Goal: Navigation & Orientation: Find specific page/section

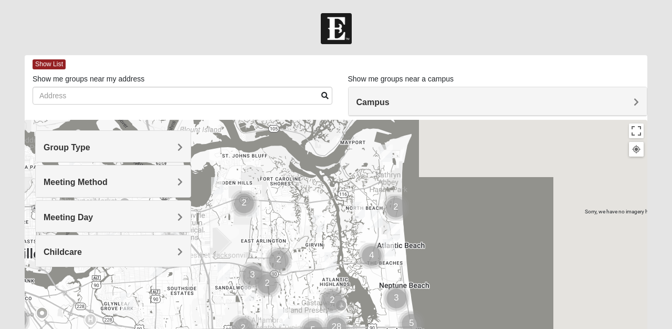
click at [102, 143] on h4 "Group Type" at bounding box center [113, 147] width 139 height 10
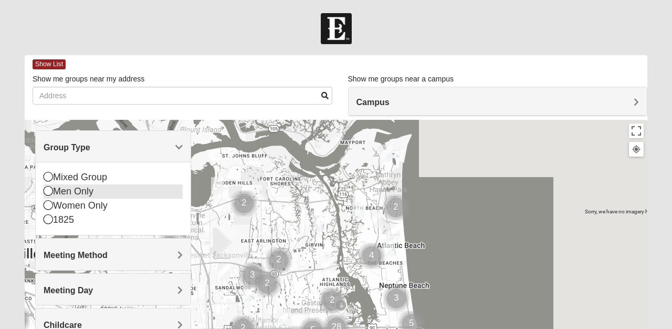
click at [49, 191] on icon at bounding box center [48, 190] width 9 height 9
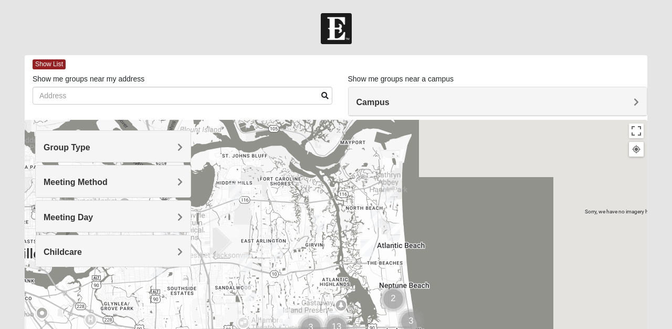
click at [111, 215] on h4 "Meeting Day" at bounding box center [113, 217] width 139 height 10
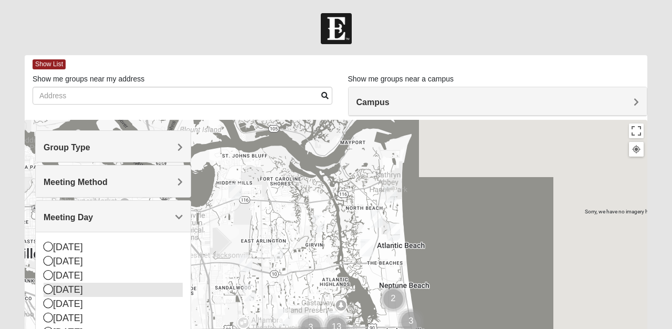
click at [48, 288] on icon at bounding box center [48, 288] width 9 height 9
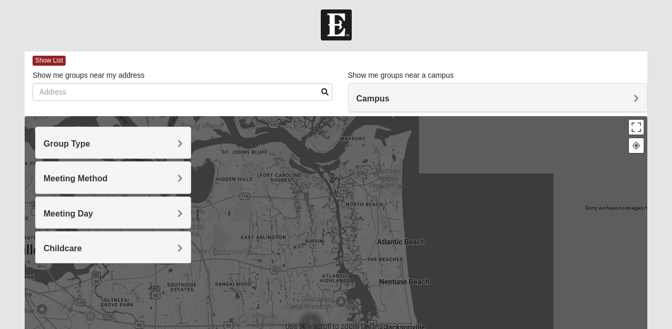
scroll to position [1, 0]
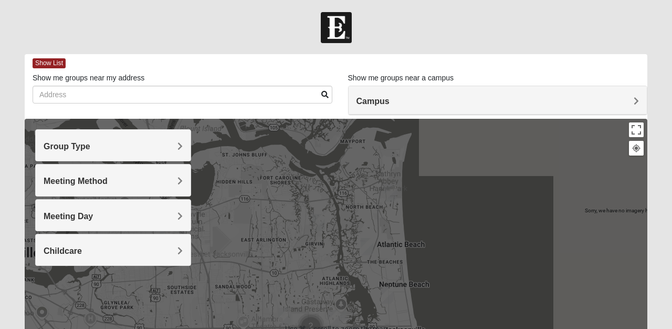
click at [390, 98] on span "Campus" at bounding box center [373, 101] width 33 height 9
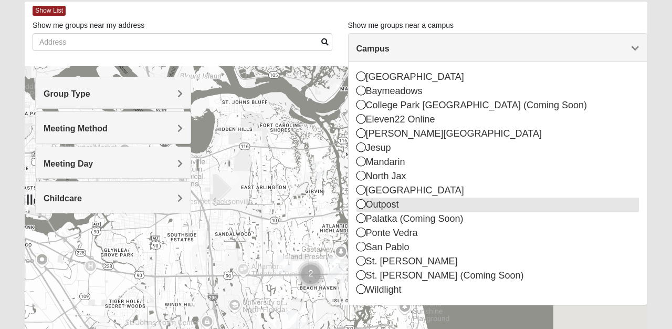
scroll to position [55, 0]
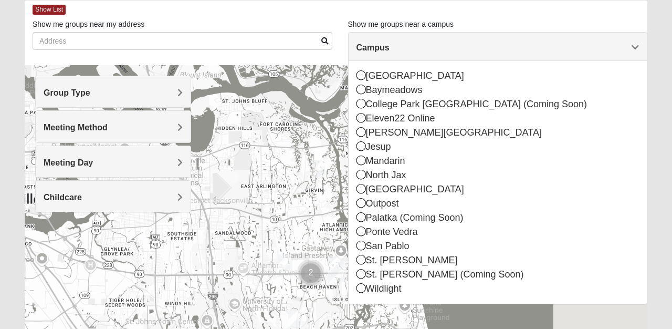
click at [390, 47] on span "Campus" at bounding box center [373, 47] width 33 height 9
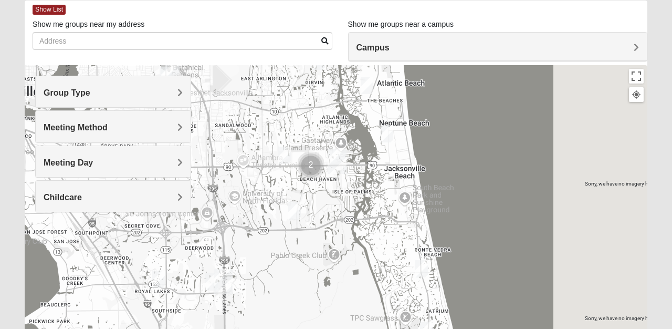
drag, startPoint x: 343, startPoint y: 301, endPoint x: 345, endPoint y: 190, distance: 111.4
click at [345, 190] on div at bounding box center [336, 275] width 623 height 420
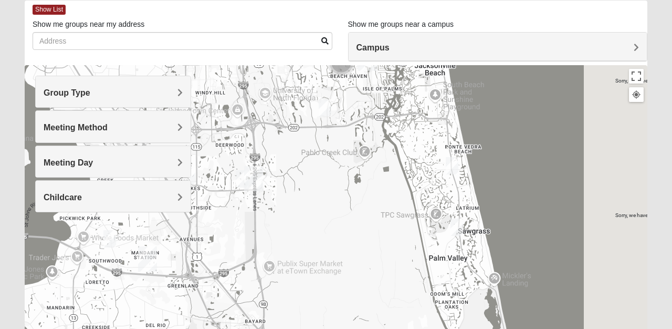
drag, startPoint x: 338, startPoint y: 247, endPoint x: 367, endPoint y: 136, distance: 114.5
click at [367, 136] on div at bounding box center [336, 275] width 623 height 420
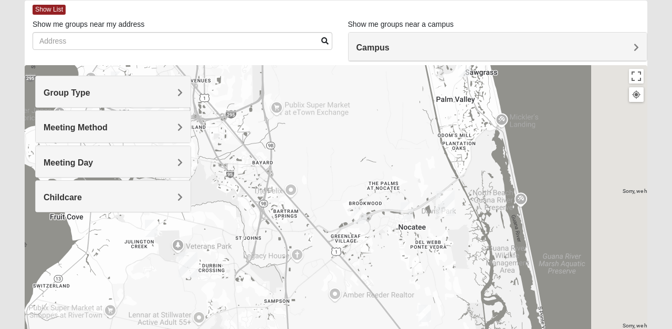
drag, startPoint x: 358, startPoint y: 238, endPoint x: 365, endPoint y: 83, distance: 155.1
click at [365, 83] on div at bounding box center [336, 275] width 623 height 420
click at [406, 205] on img "Mens Noel 32081" at bounding box center [407, 209] width 13 height 17
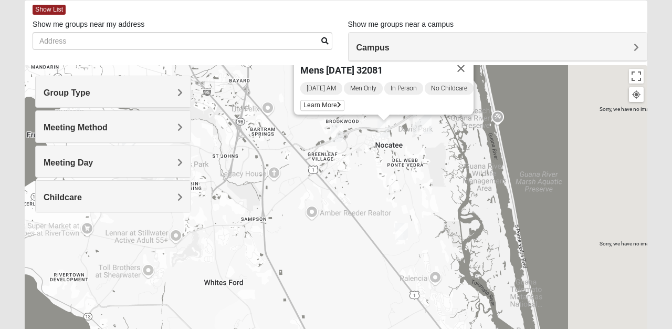
drag, startPoint x: 393, startPoint y: 277, endPoint x: 367, endPoint y: 182, distance: 99.1
click at [367, 182] on div "Mens [PERSON_NAME] 32081 [DATE] AM Men Only In Person No Childcare Learn More" at bounding box center [336, 275] width 623 height 420
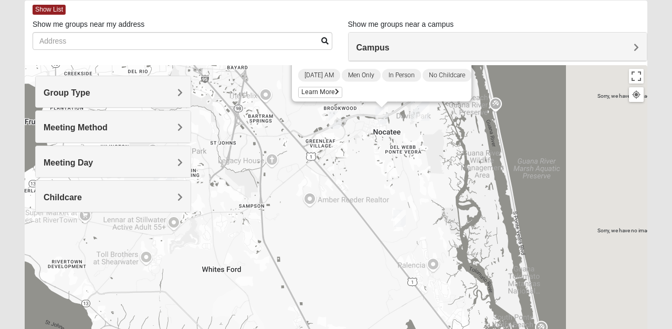
click at [401, 215] on img "Mens Mountford 32081" at bounding box center [399, 218] width 13 height 17
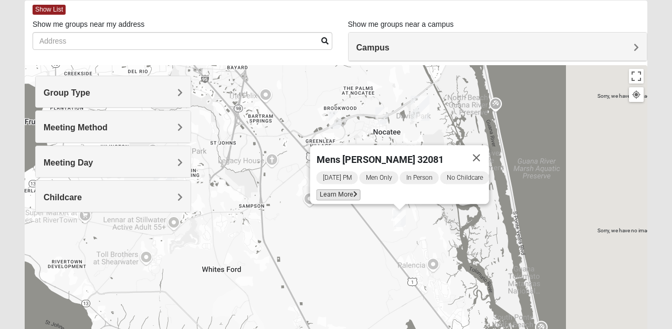
click at [323, 189] on span "Learn More" at bounding box center [339, 194] width 44 height 11
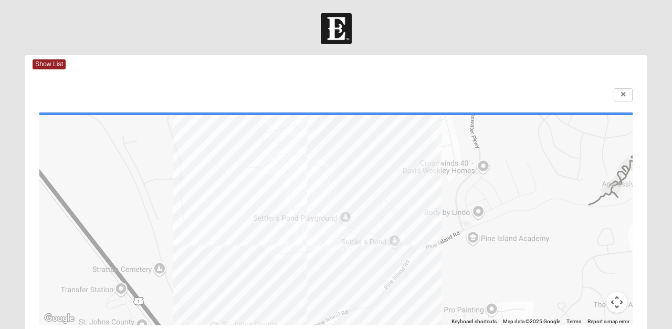
scroll to position [0, 0]
